Goal: Task Accomplishment & Management: Manage account settings

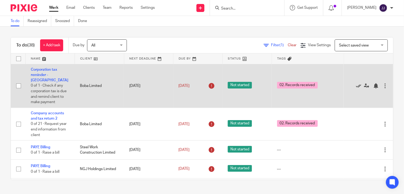
click at [356, 83] on icon at bounding box center [358, 85] width 5 height 5
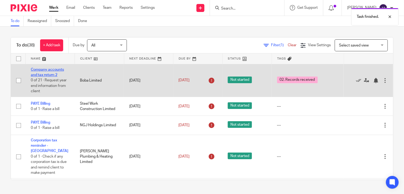
click at [46, 68] on link "Company accounts and tax return 2" at bounding box center [47, 72] width 33 height 9
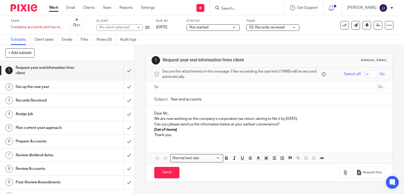
click at [270, 25] on span "02. Records received" at bounding box center [269, 28] width 40 height 6
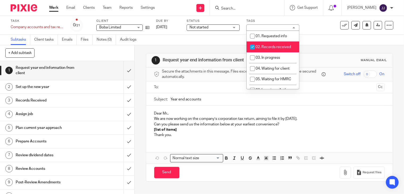
click at [273, 46] on span "02. Records received" at bounding box center [273, 47] width 35 height 4
checkbox input "false"
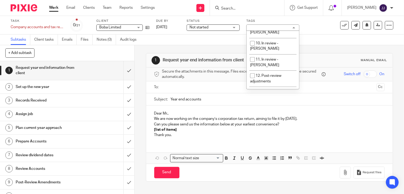
scroll to position [159, 0]
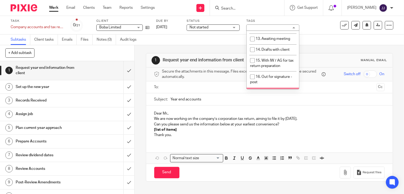
click at [274, 91] on span "17. Out for signature - electronic" at bounding box center [271, 95] width 42 height 9
checkbox input "true"
click at [51, 10] on link "Work" at bounding box center [53, 7] width 9 height 5
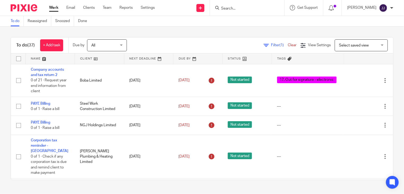
click at [255, 10] on input "Search" at bounding box center [245, 8] width 48 height 5
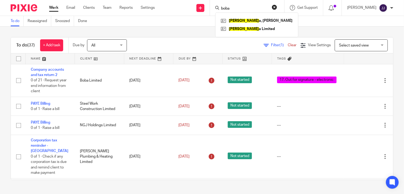
type input "boba"
click button "submit" at bounding box center [0, 0] width 0 height 0
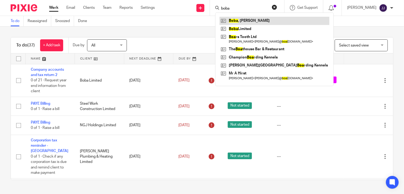
click at [255, 19] on link at bounding box center [274, 21] width 110 height 8
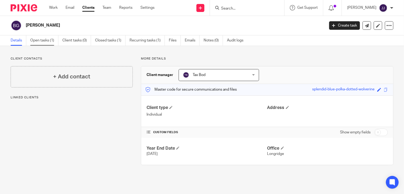
click at [55, 39] on link "Open tasks (1)" at bounding box center [44, 40] width 28 height 10
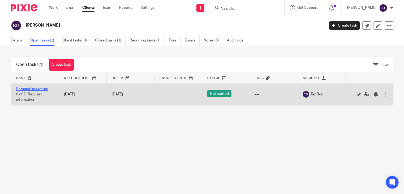
click at [38, 89] on link "Personal tax return" at bounding box center [32, 89] width 32 height 4
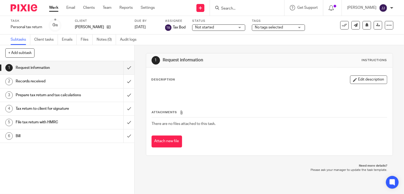
click at [266, 29] on span "No tags selected" at bounding box center [269, 27] width 28 height 4
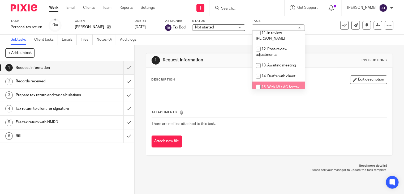
scroll to position [186, 0]
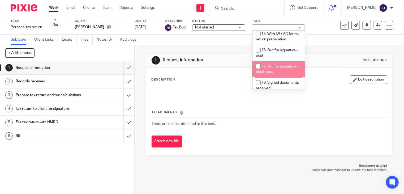
click at [279, 61] on li "17. Out for signature - electronic" at bounding box center [278, 69] width 53 height 16
checkbox input "true"
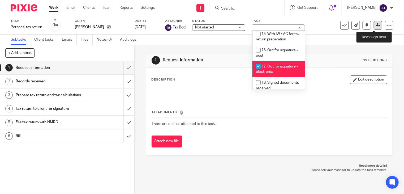
click at [376, 25] on icon at bounding box center [378, 25] width 4 height 4
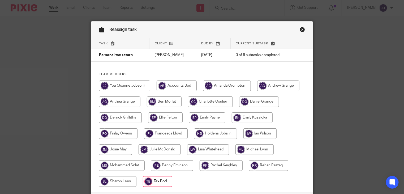
click at [118, 86] on input "radio" at bounding box center [124, 85] width 51 height 11
radio input "true"
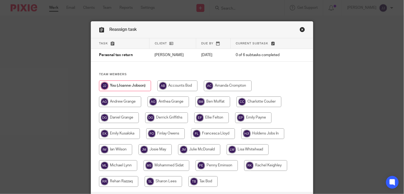
scroll to position [41, 0]
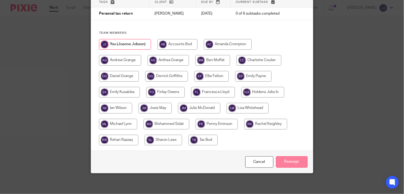
click at [279, 162] on input "Reassign" at bounding box center [292, 161] width 32 height 11
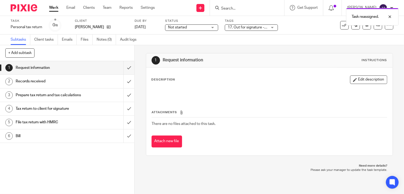
click at [53, 8] on link "Work" at bounding box center [53, 7] width 9 height 5
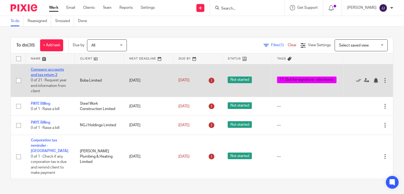
click at [46, 70] on link "Company accounts and tax return 2" at bounding box center [47, 72] width 33 height 9
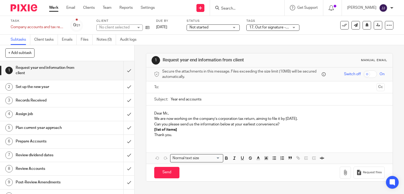
click at [214, 27] on span "Not started" at bounding box center [209, 28] width 40 height 6
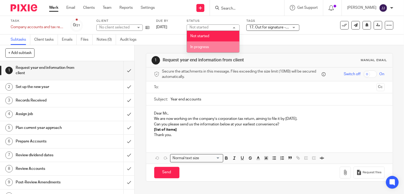
click at [215, 46] on li "In progress" at bounding box center [213, 46] width 53 height 11
